Goal: Task Accomplishment & Management: Complete application form

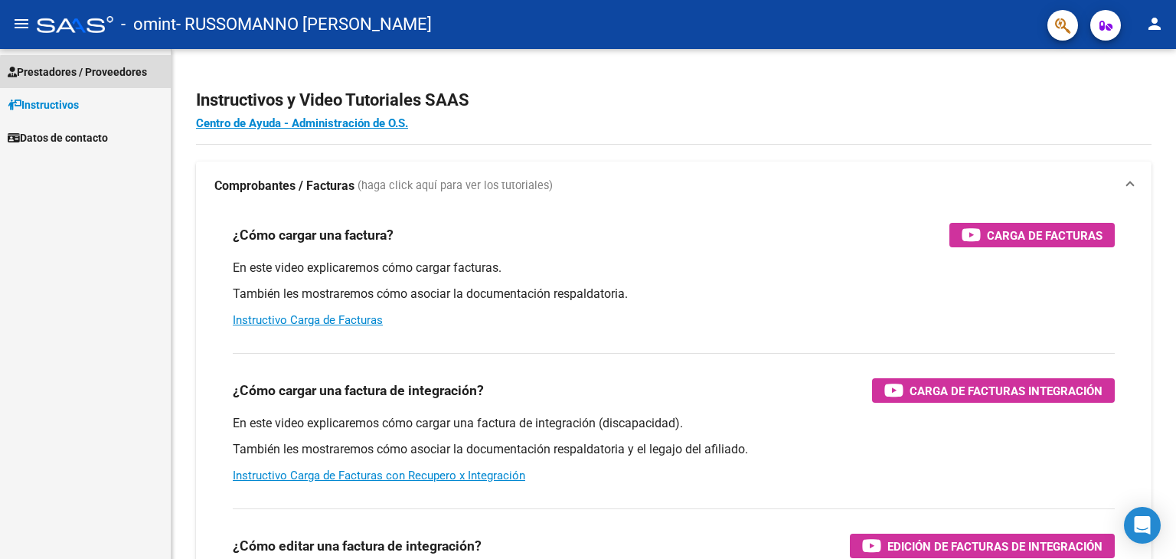
click at [113, 75] on span "Prestadores / Proveedores" at bounding box center [77, 72] width 139 height 17
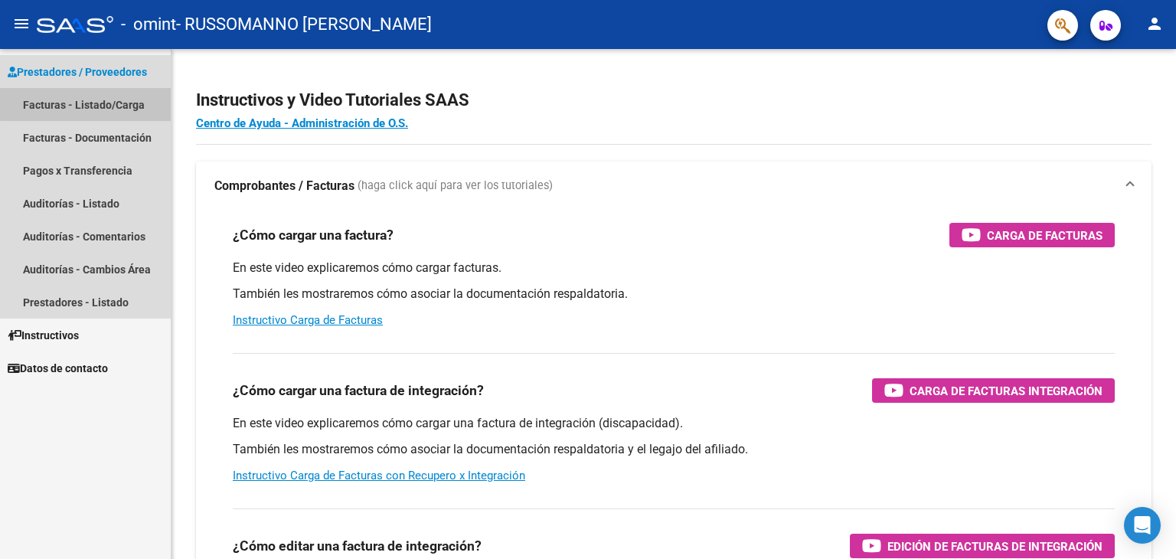
click at [99, 103] on link "Facturas - Listado/Carga" at bounding box center [85, 104] width 171 height 33
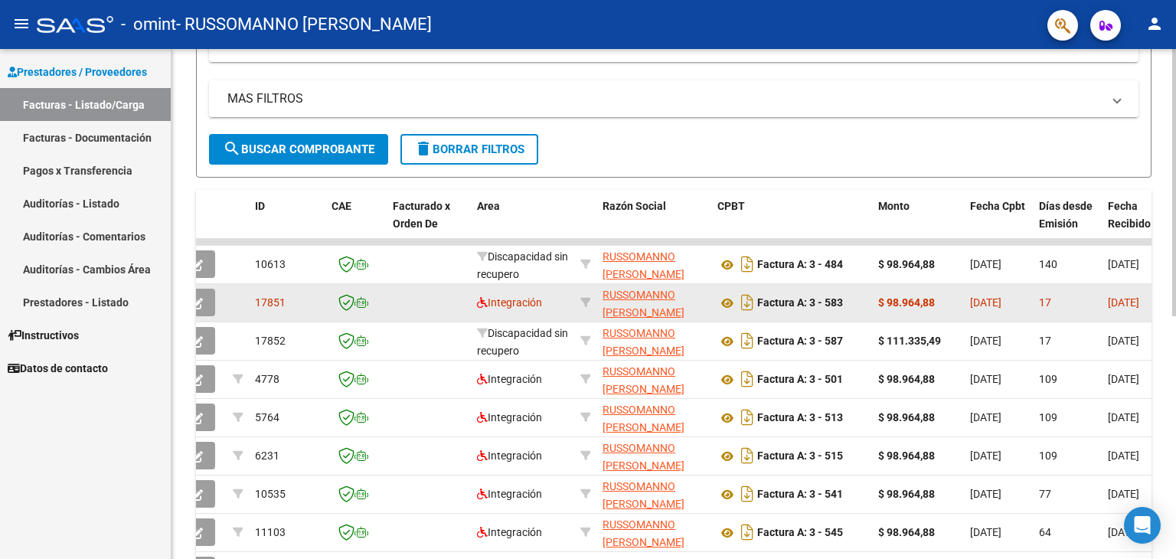
scroll to position [0, 17]
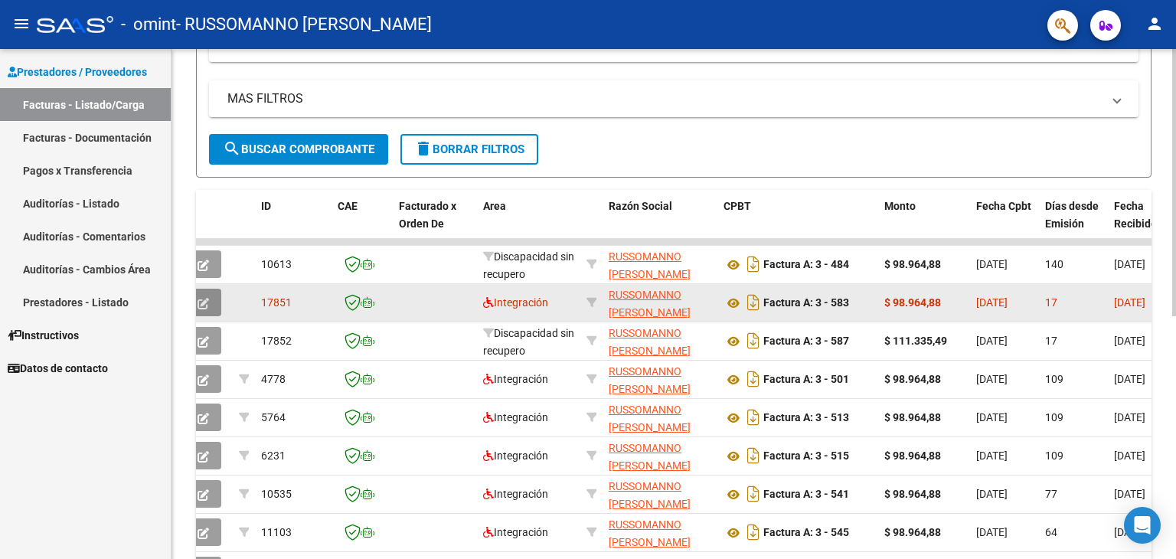
click at [214, 298] on button "button" at bounding box center [203, 303] width 36 height 28
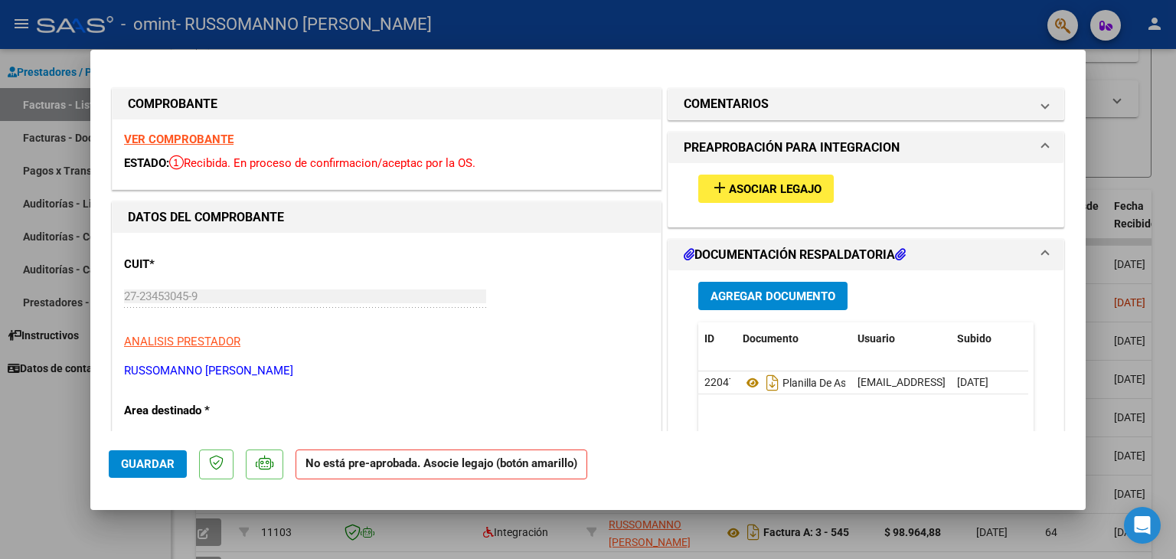
click at [776, 185] on span "Asociar Legajo" at bounding box center [775, 189] width 93 height 14
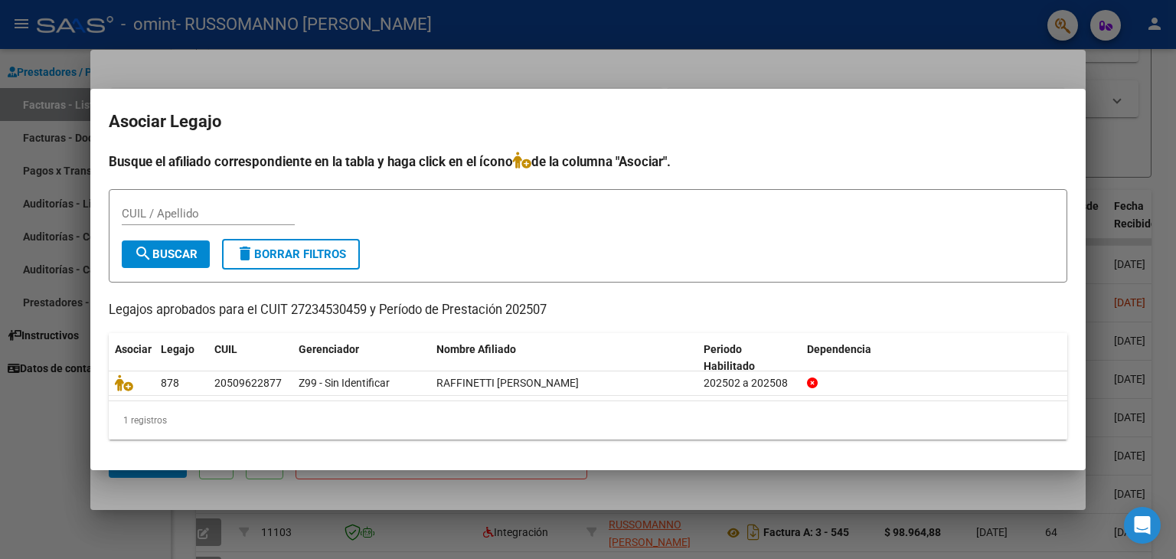
click at [982, 62] on div at bounding box center [588, 279] width 1176 height 559
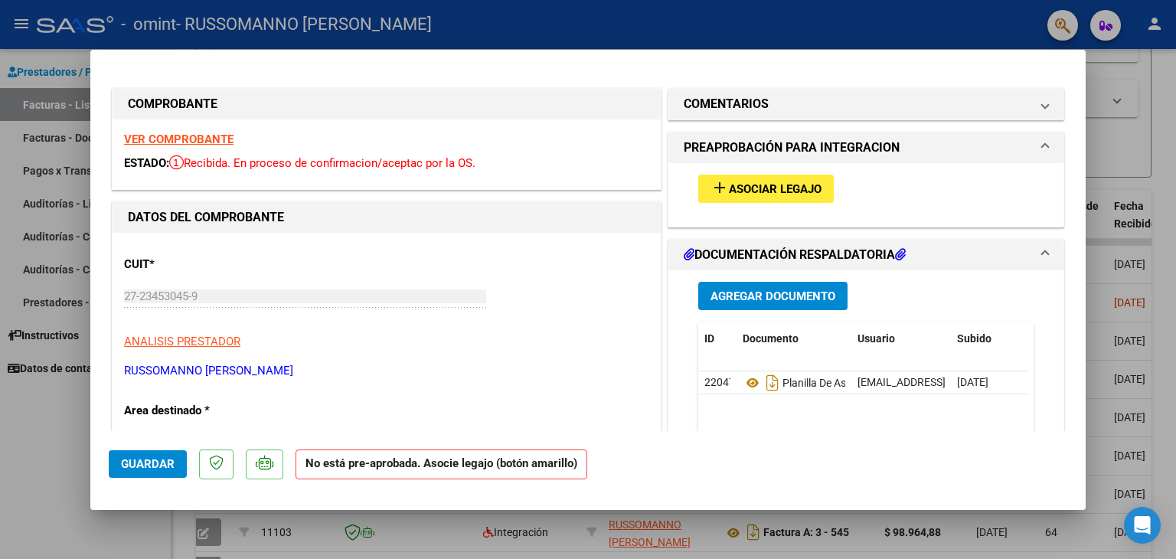
click at [770, 11] on div at bounding box center [588, 279] width 1176 height 559
type input "$ 0,00"
